Goal: Complete application form

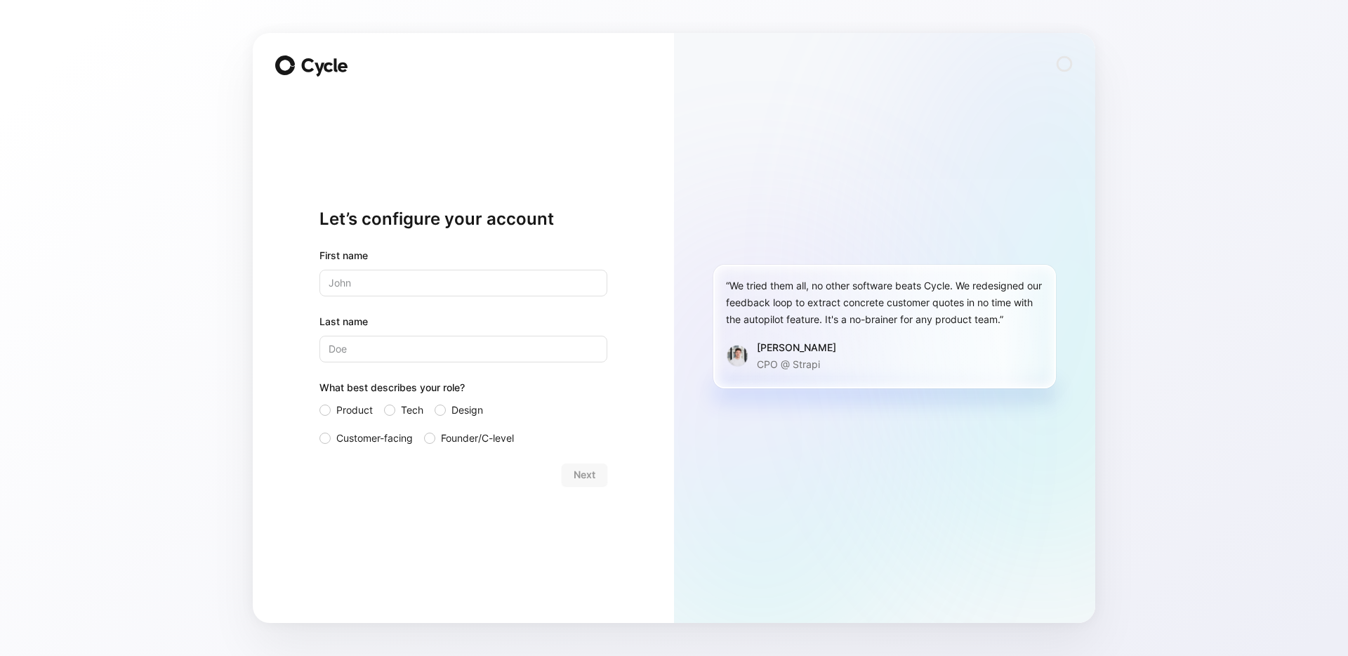
click at [446, 267] on div "First name" at bounding box center [463, 271] width 288 height 49
click at [446, 270] on input "text" at bounding box center [463, 283] width 288 height 27
type input "Collin"
type input "[PERSON_NAME]"
click at [359, 427] on div "Product Tech Design Customer-facing Founder/C-level" at bounding box center [463, 424] width 288 height 45
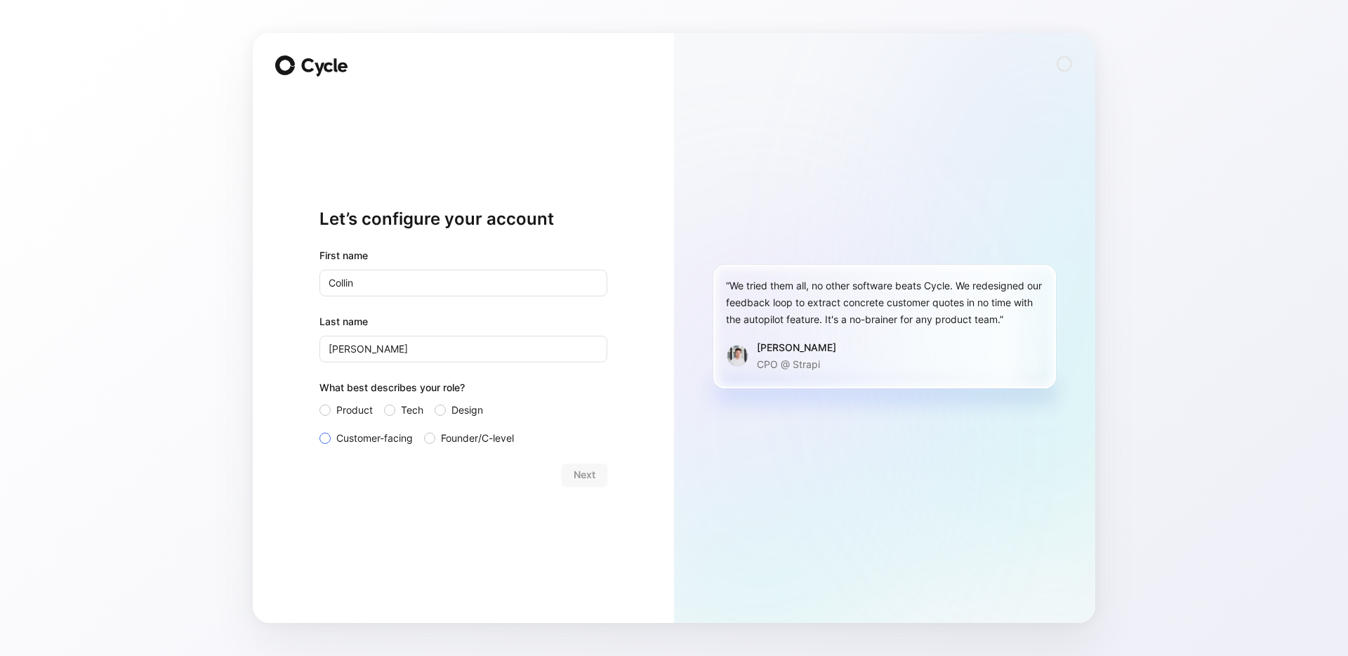
click at [357, 432] on span "Customer-facing" at bounding box center [374, 438] width 77 height 17
click at [319, 430] on input "Customer-facing" at bounding box center [319, 430] width 0 height 0
click at [583, 473] on span "Next" at bounding box center [585, 474] width 22 height 17
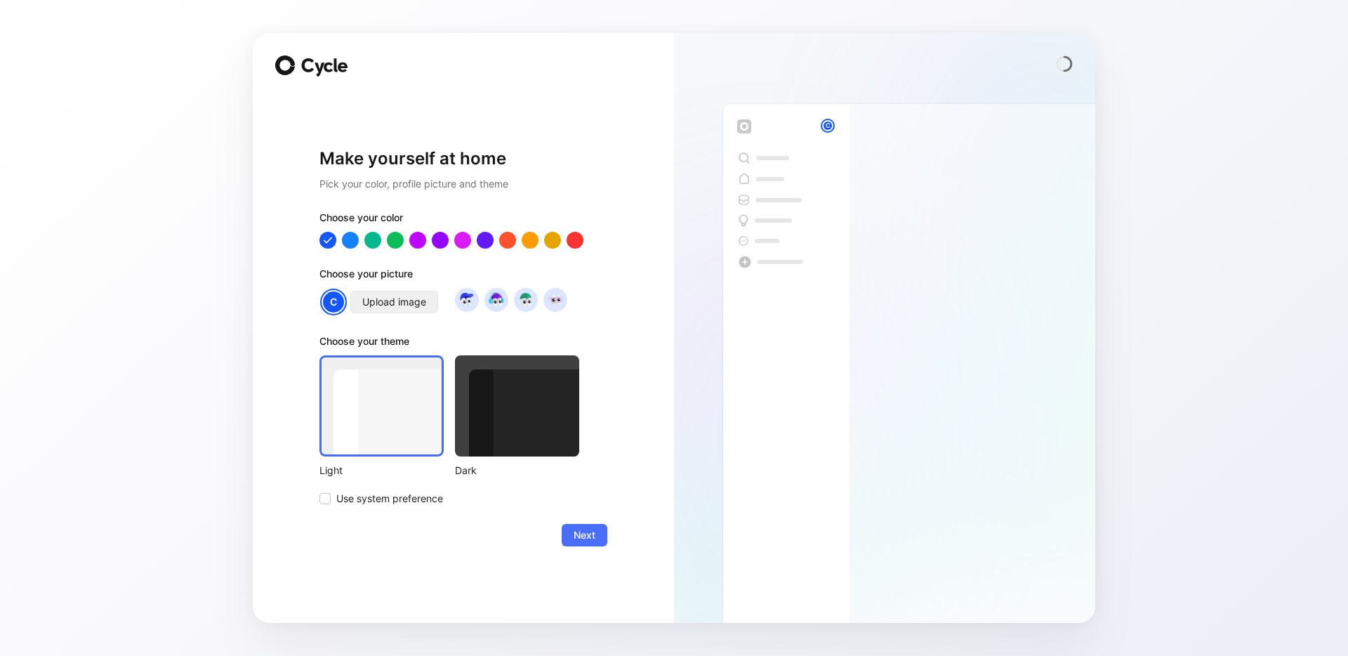
click at [425, 308] on span "Upload image" at bounding box center [394, 301] width 64 height 17
click at [474, 300] on img at bounding box center [466, 299] width 19 height 19
click at [510, 244] on div at bounding box center [507, 240] width 18 height 18
click at [564, 533] on button "Next" at bounding box center [585, 535] width 46 height 22
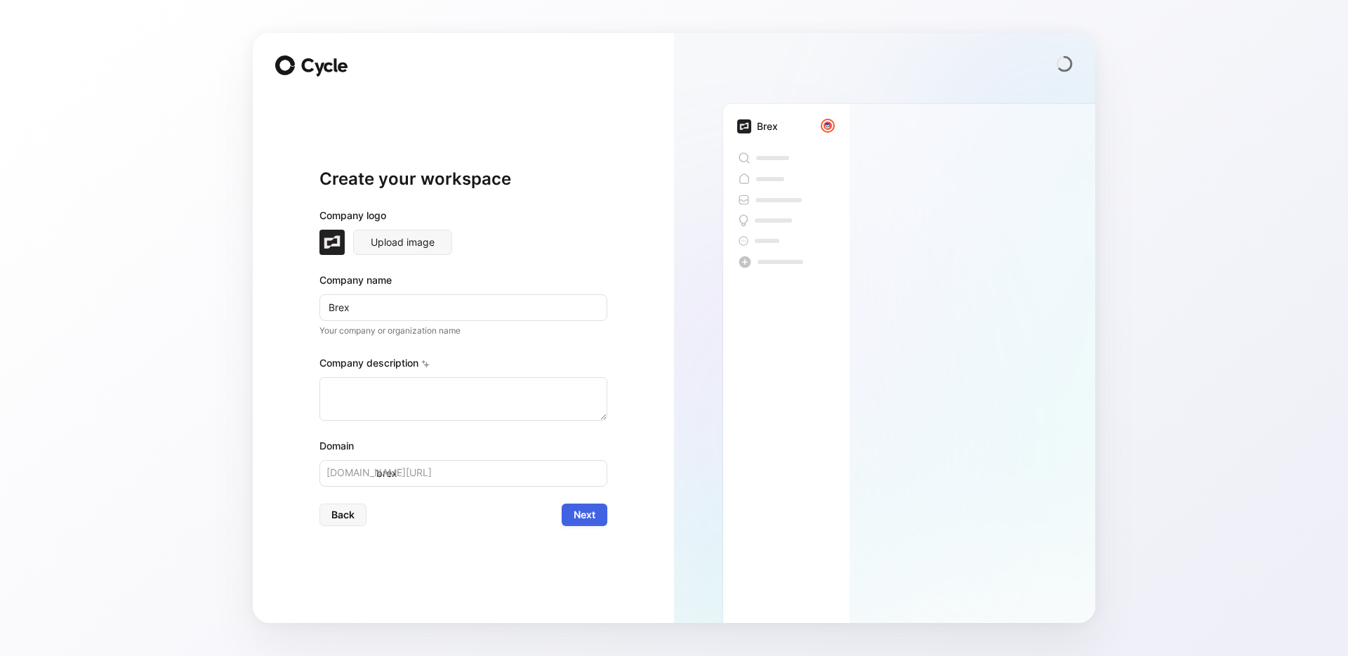
click at [574, 509] on span "Next" at bounding box center [585, 514] width 22 height 17
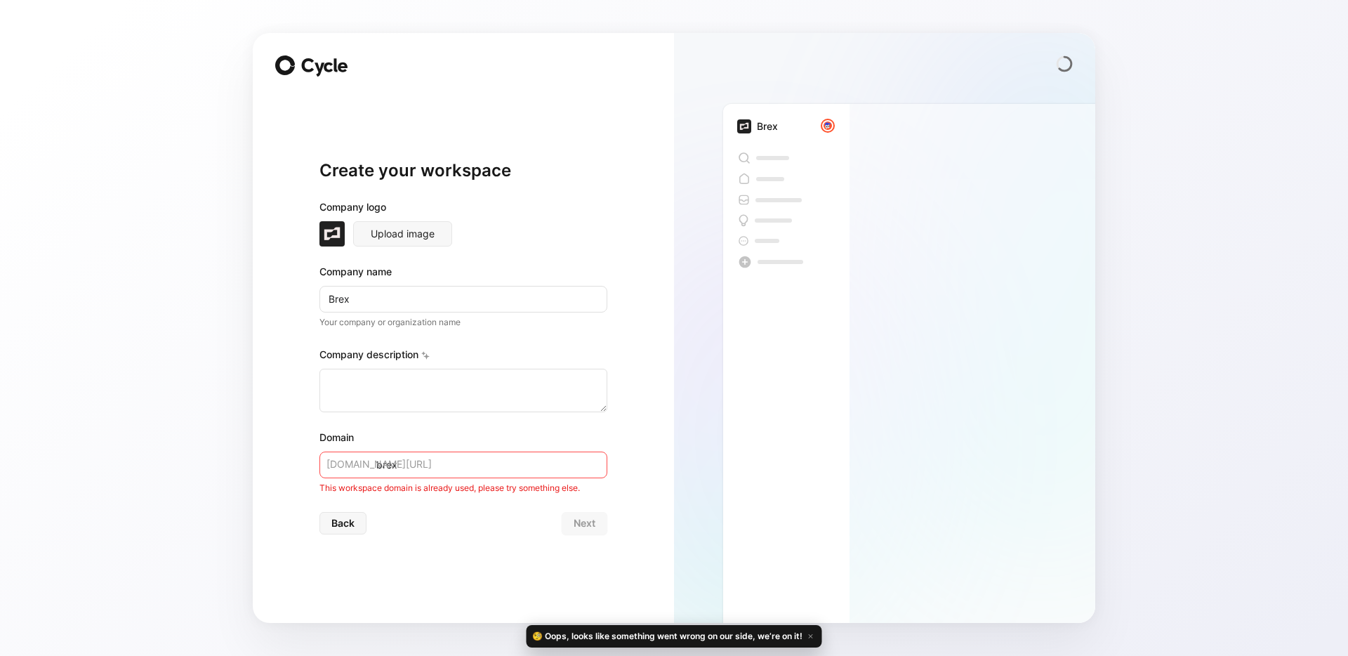
click at [435, 465] on input "brex" at bounding box center [463, 464] width 288 height 27
click at [341, 520] on span "Back" at bounding box center [342, 523] width 23 height 17
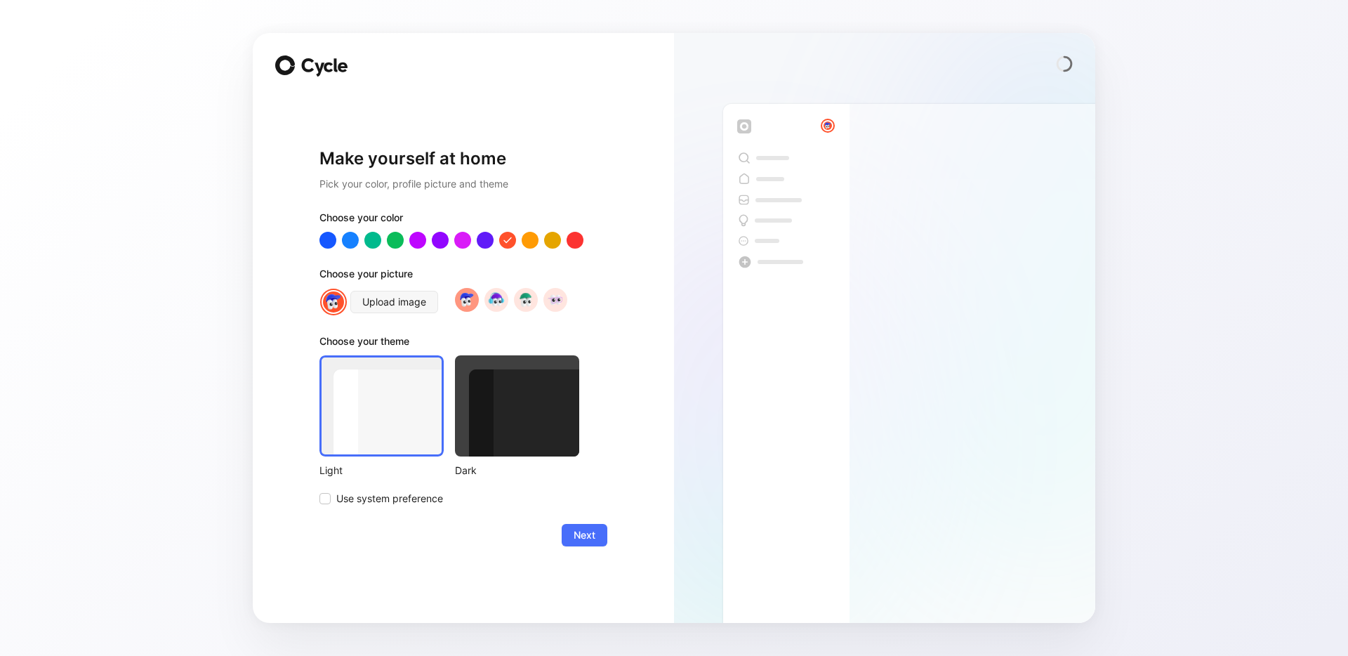
click at [342, 520] on form "Choose your color Choose your picture Upload image Choose your theme Light Dark…" at bounding box center [463, 377] width 288 height 337
